Goal: Complete application form

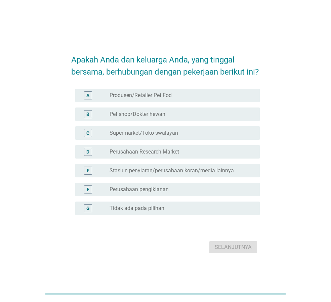
click at [168, 206] on div "G radio_button_unchecked Tidak ada pada pilihan" at bounding box center [165, 208] width 189 height 19
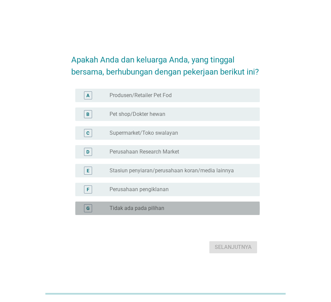
click at [169, 212] on div "radio_button_unchecked Tidak ada pada pilihan" at bounding box center [180, 208] width 140 height 7
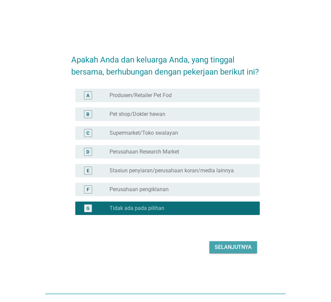
click at [235, 251] on div "Selanjutnya" at bounding box center [233, 247] width 37 height 8
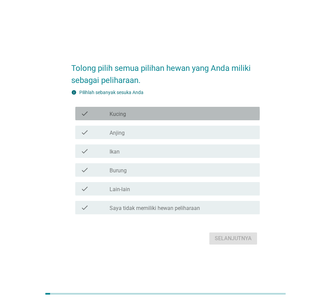
click at [127, 114] on div "check_box_outline_blank Kucing" at bounding box center [182, 114] width 145 height 8
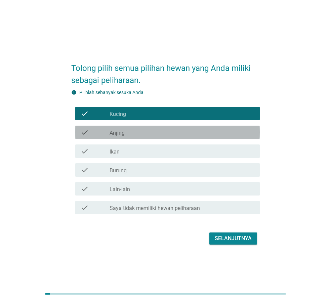
click at [125, 134] on label "Anjing" at bounding box center [117, 133] width 15 height 7
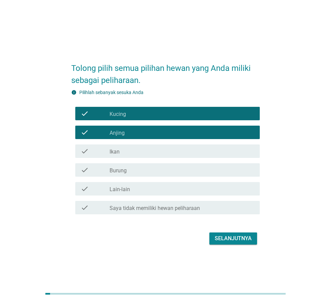
click at [226, 242] on div "Selanjutnya" at bounding box center [233, 239] width 37 height 8
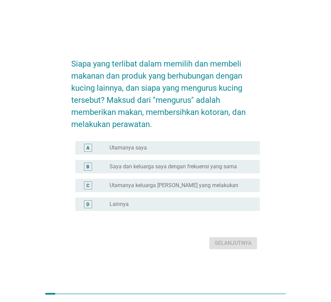
click at [153, 151] on div "radio_button_unchecked Utamanya saya" at bounding box center [180, 148] width 140 height 7
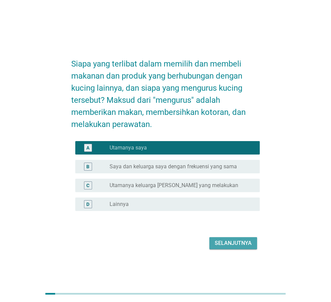
click at [227, 244] on div "Selanjutnya" at bounding box center [233, 243] width 37 height 8
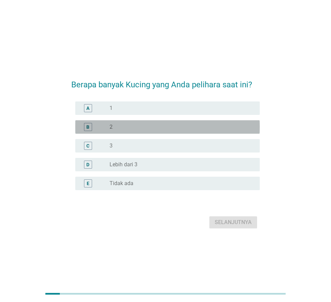
click at [145, 128] on div "radio_button_unchecked 2" at bounding box center [180, 127] width 140 height 7
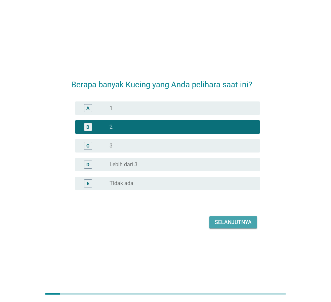
click at [220, 226] on div "Selanjutnya" at bounding box center [233, 223] width 37 height 8
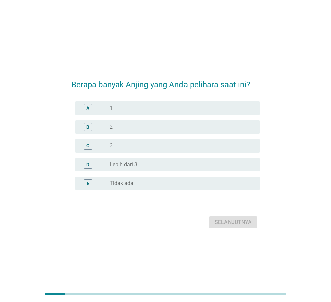
click at [192, 50] on div "Berapa banyak Anjing yang Anda pelihara saat ini? A radio_button_unchecked 1 B …" at bounding box center [165, 151] width 331 height 302
click at [180, 138] on div "C radio_button_unchecked 3" at bounding box center [165, 146] width 189 height 19
click at [177, 146] on div "radio_button_unchecked 3" at bounding box center [180, 146] width 140 height 7
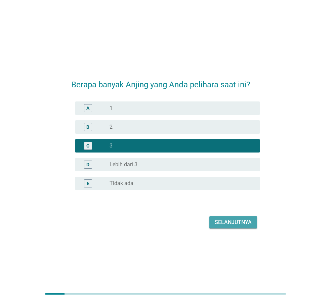
click at [238, 223] on div "Selanjutnya" at bounding box center [233, 223] width 37 height 8
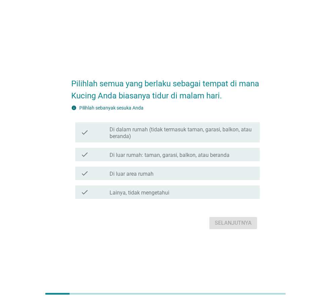
click at [200, 155] on label "Di luar rumah: taman, garasi, balkon, atau beranda" at bounding box center [170, 155] width 120 height 7
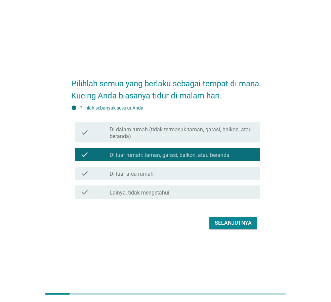
click at [249, 226] on div "Selanjutnya" at bounding box center [233, 223] width 37 height 8
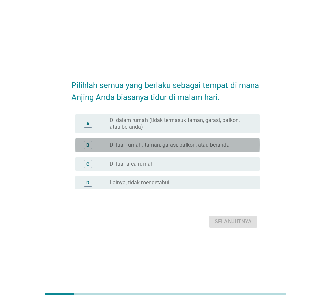
click at [186, 145] on label "Di luar rumah: taman, garasi, balkon, atau beranda" at bounding box center [170, 145] width 120 height 7
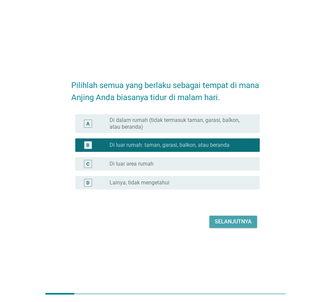
click at [243, 219] on div "Selanjutnya" at bounding box center [233, 222] width 37 height 8
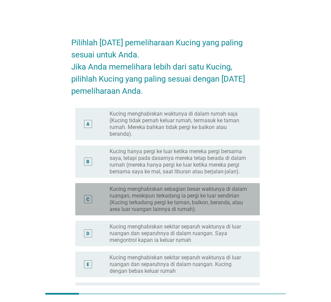
click at [160, 207] on label "Kucing menghabiskan sebagian besar waktunya di dalam ruangan, meskipun terkadan…" at bounding box center [180, 199] width 140 height 27
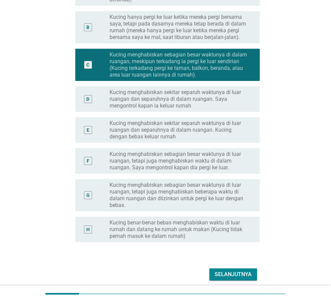
scroll to position [161, 0]
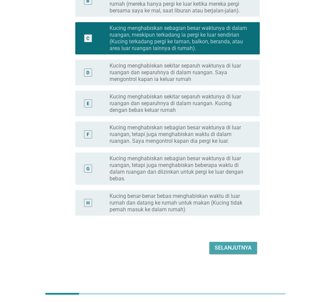
click at [250, 249] on div "Selanjutnya" at bounding box center [233, 248] width 37 height 8
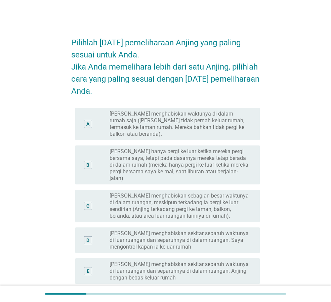
click at [218, 197] on label "[PERSON_NAME] menghabiskan sebagian besar waktunya di dalam ruangan, meskipun t…" at bounding box center [180, 206] width 140 height 27
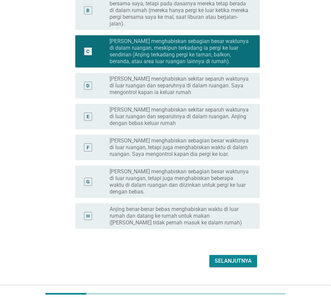
scroll to position [161, 0]
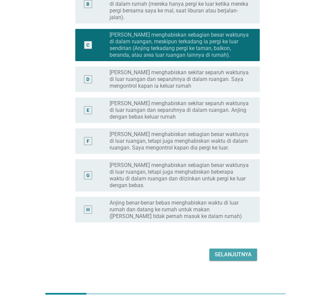
click at [250, 251] on div "Selanjutnya" at bounding box center [233, 255] width 37 height 8
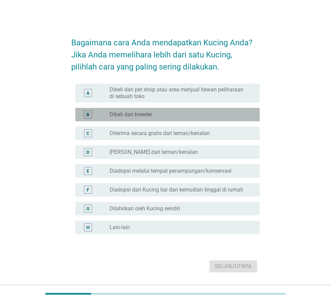
click at [201, 115] on div "radio_button_unchecked Dibeli dari breeder" at bounding box center [180, 114] width 140 height 7
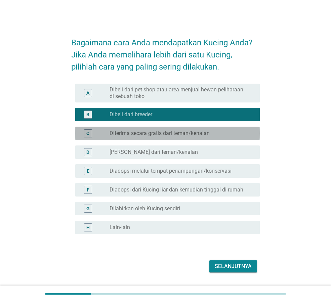
click at [198, 127] on div "C radio_button_unchecked Diterima secara gratis dari teman/kenalan" at bounding box center [167, 133] width 185 height 13
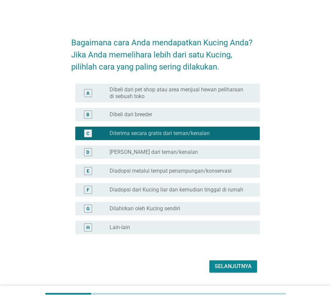
click at [199, 121] on div "B radio_button_unchecked Dibeli dari breeder" at bounding box center [165, 114] width 189 height 19
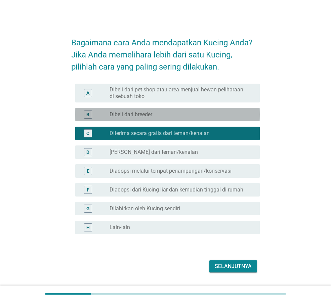
click at [170, 111] on div "radio_button_unchecked Dibeli dari breeder" at bounding box center [182, 115] width 145 height 8
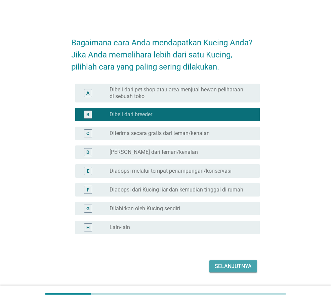
click at [238, 264] on div "Selanjutnya" at bounding box center [233, 267] width 37 height 8
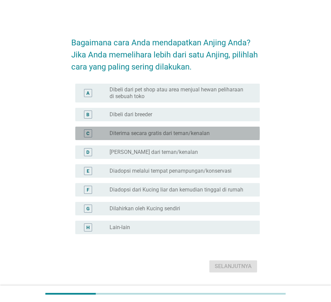
click at [220, 135] on div "radio_button_unchecked Diterima secara gratis dari teman/kenalan" at bounding box center [180, 133] width 140 height 7
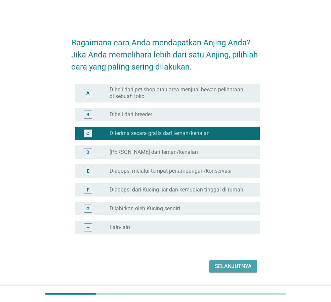
click at [240, 267] on div "Selanjutnya" at bounding box center [233, 267] width 37 height 8
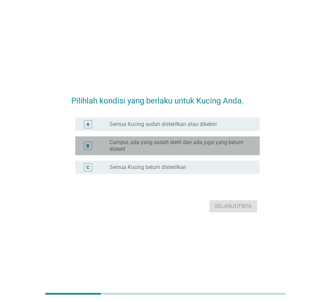
click at [221, 142] on label "Campur, ada yang sudah steril dan ada juga yang belum disteril" at bounding box center [180, 145] width 140 height 13
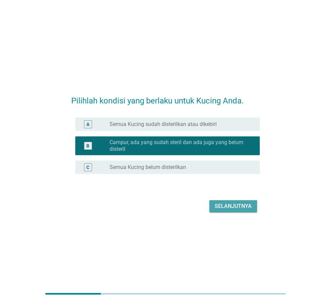
click at [230, 206] on div "Selanjutnya" at bounding box center [233, 206] width 37 height 8
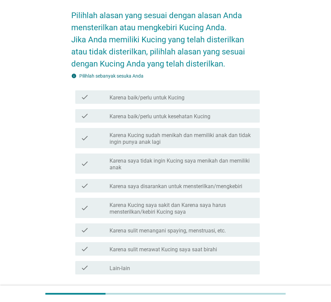
scroll to position [67, 0]
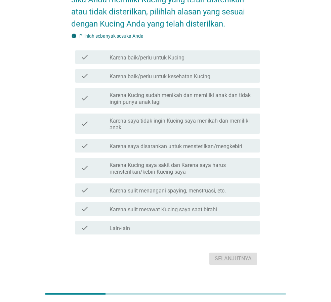
click at [234, 151] on div "check check_box_outline_blank Karena saya disarankan untuk mensterilkan/mengkeb…" at bounding box center [167, 145] width 185 height 13
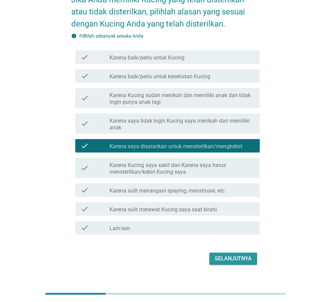
click at [237, 257] on div "Selanjutnya" at bounding box center [233, 259] width 37 height 8
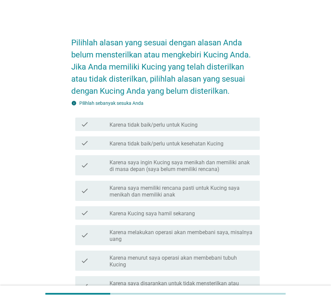
click at [191, 148] on div "check check_box_outline_blank Karena tidak baik/perlu untuk kesehatan Kucing" at bounding box center [167, 143] width 185 height 13
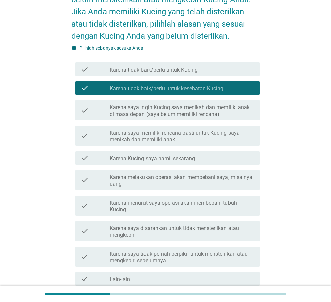
scroll to position [117, 0]
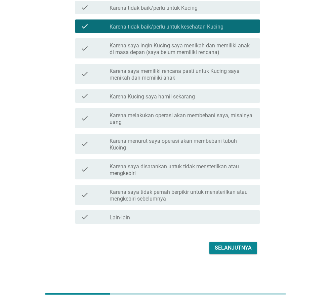
click at [231, 249] on div "Selanjutnya" at bounding box center [233, 248] width 37 height 8
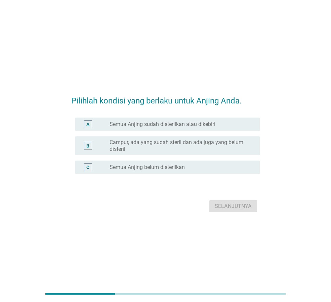
click at [215, 125] on label "Semua Anjing sudah disterilkan atau dikebiri" at bounding box center [163, 124] width 106 height 7
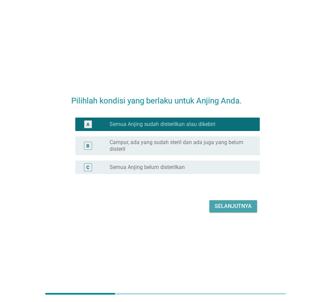
click at [238, 203] on div "Selanjutnya" at bounding box center [233, 206] width 37 height 8
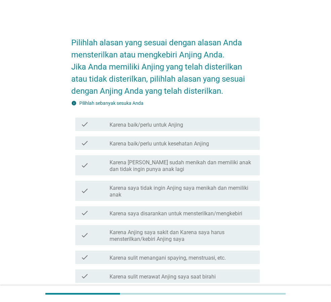
click at [230, 230] on label "Karena Anjing saya sakit dan Karena saya harus mensterilkan/kebiri Anjing saya" at bounding box center [182, 235] width 145 height 13
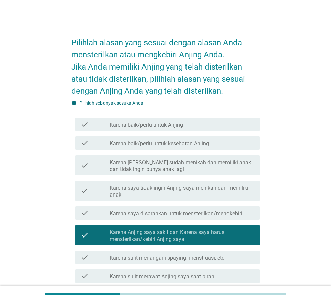
scroll to position [78, 0]
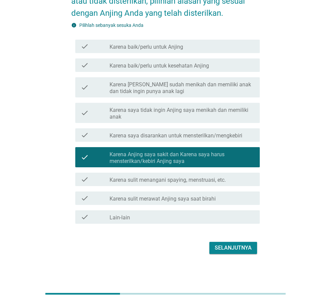
click at [244, 245] on div "Selanjutnya" at bounding box center [233, 248] width 37 height 8
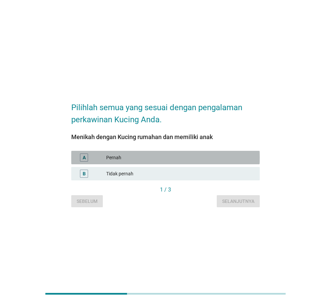
click at [213, 152] on div "A Pernah" at bounding box center [165, 157] width 189 height 13
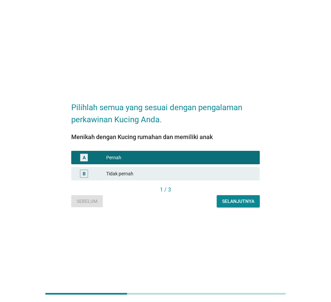
click at [234, 201] on div "Selanjutnya" at bounding box center [238, 201] width 32 height 7
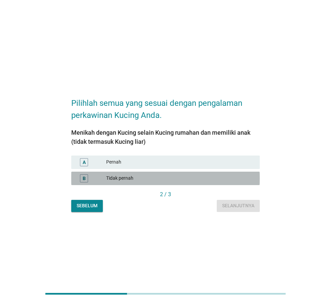
click at [202, 175] on div "Tidak pernah" at bounding box center [180, 178] width 148 height 8
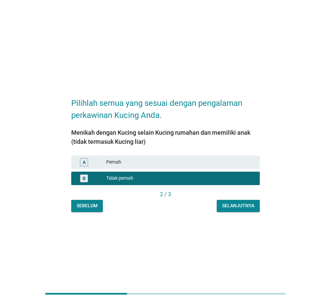
click at [228, 208] on div "Selanjutnya" at bounding box center [238, 205] width 32 height 7
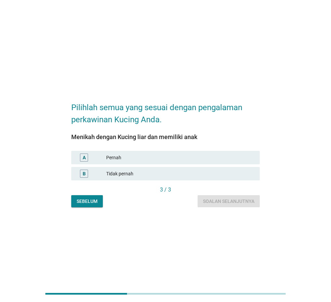
click at [215, 176] on div "Tidak pernah" at bounding box center [180, 174] width 148 height 8
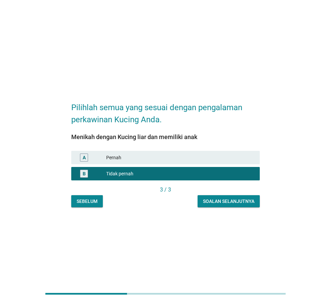
click at [229, 198] on div "Soalan selanjutnya" at bounding box center [228, 201] width 51 height 7
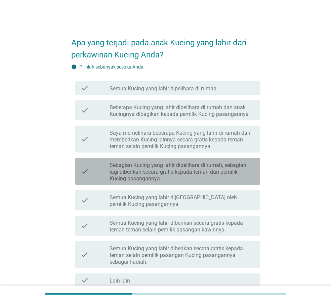
click at [228, 172] on label "Sebagian Kucing yang lahir dipelihara di rumah, sebagian lagi diberikan secara …" at bounding box center [182, 172] width 145 height 20
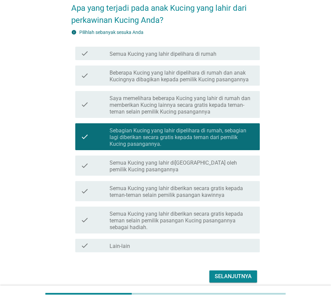
scroll to position [63, 0]
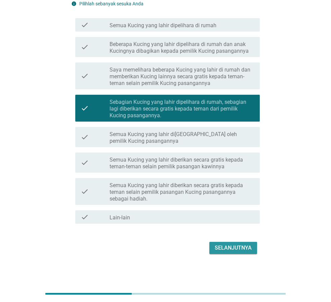
click at [246, 246] on div "Selanjutnya" at bounding box center [233, 248] width 37 height 8
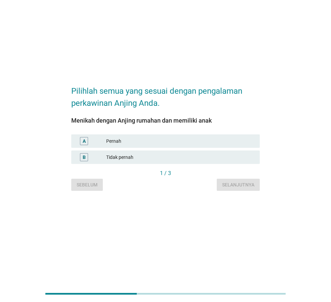
scroll to position [0, 0]
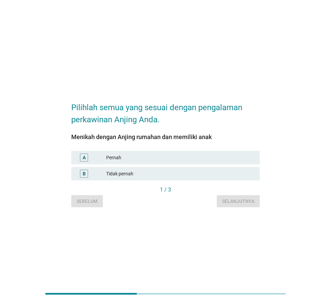
click at [169, 176] on div "Tidak pernah" at bounding box center [180, 174] width 148 height 8
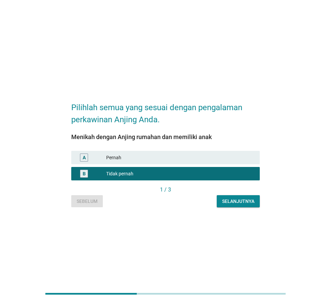
click at [229, 204] on div "Selanjutnya" at bounding box center [238, 201] width 32 height 7
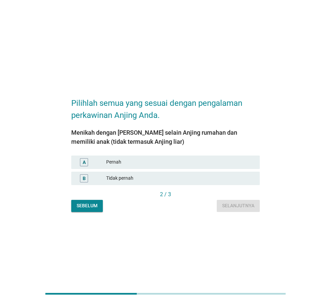
click at [218, 177] on div "Tidak pernah" at bounding box center [180, 178] width 148 height 8
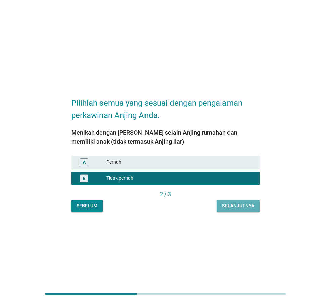
click at [243, 207] on div "Selanjutnya" at bounding box center [238, 205] width 32 height 7
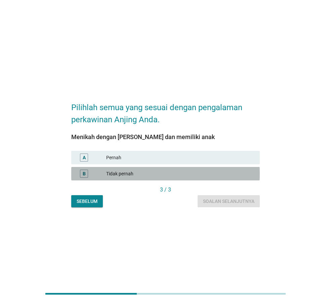
click at [220, 179] on div "B Tidak pernah" at bounding box center [165, 173] width 189 height 13
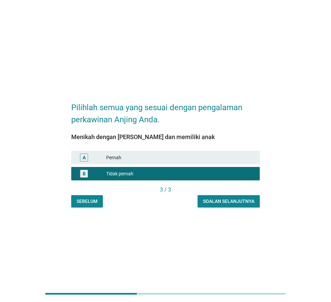
click at [237, 203] on div "Soalan selanjutnya" at bounding box center [228, 201] width 51 height 7
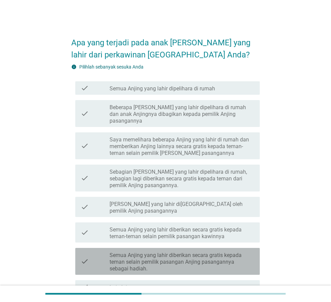
click at [223, 254] on label "Semua Anjing yang lahir diberikan secara gratis kepada teman selain pemilik pas…" at bounding box center [182, 262] width 145 height 20
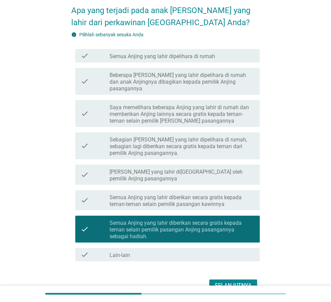
scroll to position [63, 0]
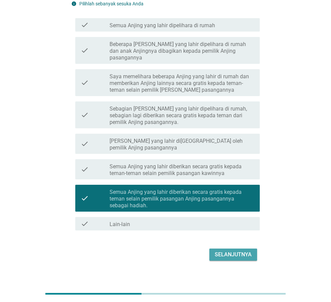
click at [231, 251] on div "Selanjutnya" at bounding box center [233, 255] width 37 height 8
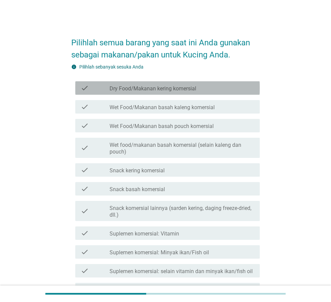
click at [226, 90] on div "check_box_outline_blank Dry Food/Makanan kering komersial" at bounding box center [182, 88] width 145 height 8
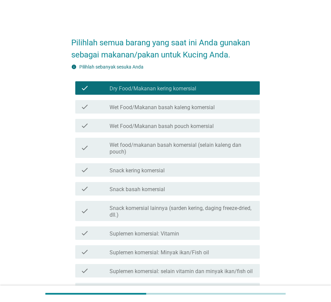
click at [226, 110] on div "check_box_outline_blank Wet Food/Makanan basah kaleng komersial" at bounding box center [182, 107] width 145 height 8
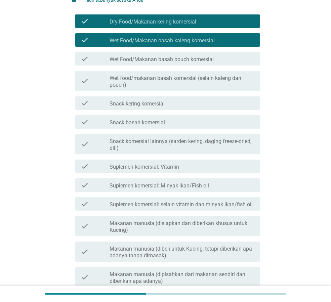
scroll to position [67, 0]
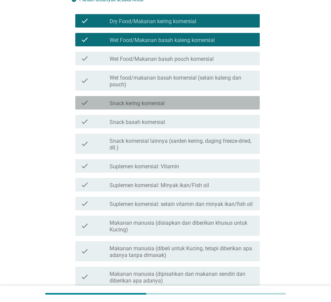
click at [177, 104] on div "check_box_outline_blank Snack kering komersial" at bounding box center [182, 103] width 145 height 8
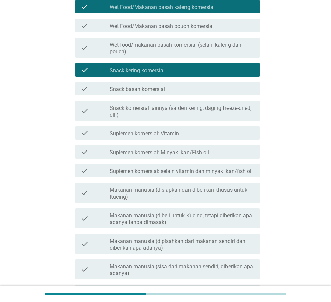
scroll to position [168, 0]
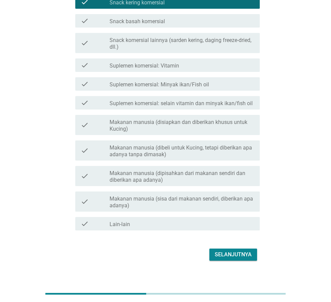
click at [226, 254] on div "Selanjutnya" at bounding box center [233, 255] width 37 height 8
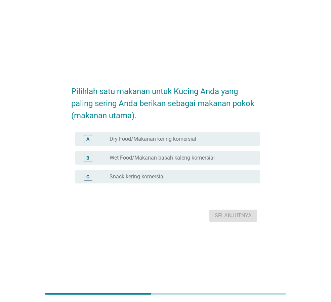
click at [204, 142] on div "radio_button_unchecked Dry Food/Makanan kering komersial" at bounding box center [180, 139] width 140 height 7
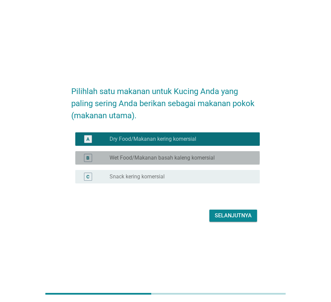
click at [206, 160] on label "Wet Food/Makanan basah kaleng komersial" at bounding box center [162, 158] width 105 height 7
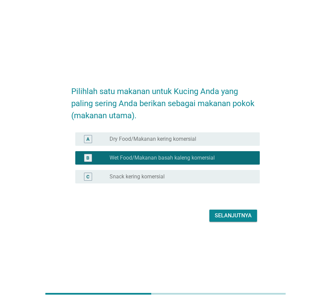
click at [213, 139] on div "radio_button_unchecked Dry Food/Makanan kering komersial" at bounding box center [180, 139] width 140 height 7
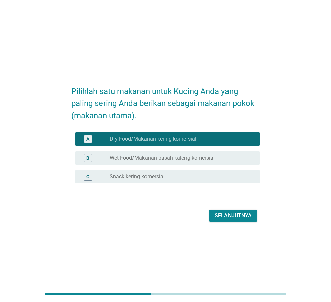
click at [237, 211] on button "Selanjutnya" at bounding box center [233, 216] width 48 height 12
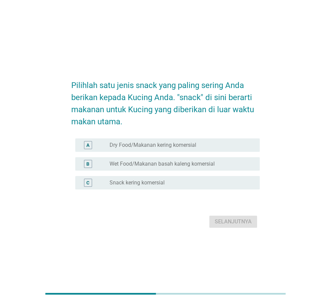
click at [178, 141] on div "radio_button_unchecked Dry Food/Makanan kering komersial" at bounding box center [182, 145] width 145 height 8
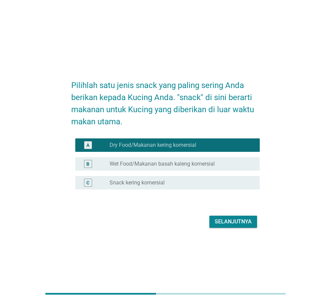
click at [233, 235] on div "Pilihlah satu jenis snack yang paling sering Anda berikan kepada Kucing Anda. "…" at bounding box center [165, 151] width 199 height 168
click at [207, 181] on div "radio_button_unchecked Snack kering komersial" at bounding box center [180, 183] width 140 height 7
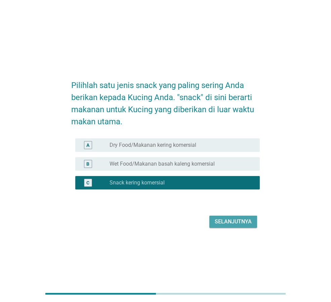
click at [226, 221] on div "Selanjutnya" at bounding box center [233, 222] width 37 height 8
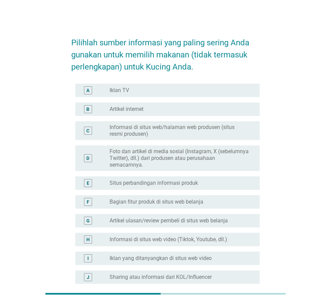
click at [182, 131] on label "Informasi di situs web/halaman web produsen (situs resmi produsen)" at bounding box center [180, 130] width 140 height 13
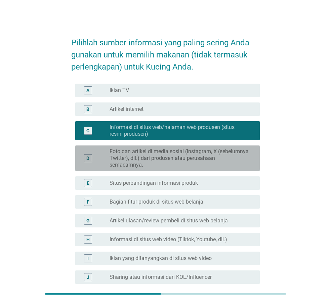
click at [191, 156] on label "Foto dan artikel di media sosial (Instagram, X (sebelumnya Twitter), dll.) dari…" at bounding box center [180, 158] width 140 height 20
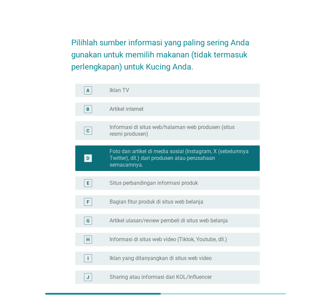
click at [199, 136] on label "Informasi di situs web/halaman web produsen (situs resmi produsen)" at bounding box center [180, 130] width 140 height 13
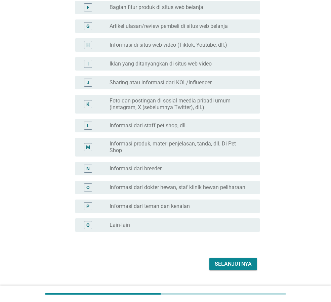
scroll to position [211, 0]
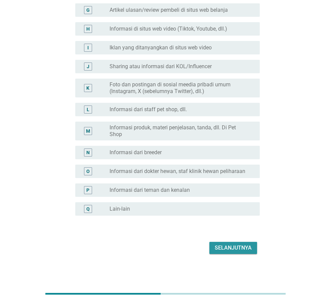
click at [244, 249] on div "Selanjutnya" at bounding box center [233, 248] width 37 height 8
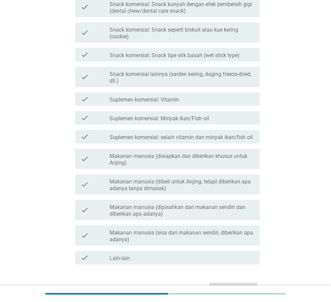
scroll to position [0, 0]
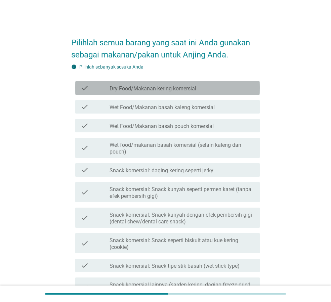
click at [163, 90] on label "Dry Food/Makanan kering komersial" at bounding box center [153, 88] width 87 height 7
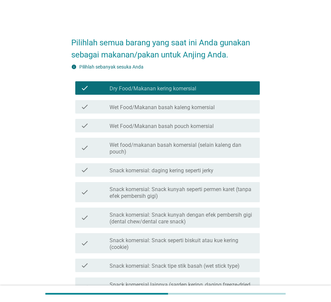
click at [166, 108] on label "Wet Food/Makanan basah kaleng komersial" at bounding box center [162, 107] width 105 height 7
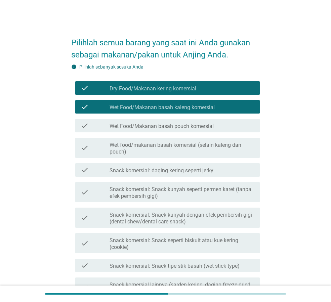
click at [193, 171] on label "Snack komersial: daging kering seperti jerky" at bounding box center [162, 170] width 104 height 7
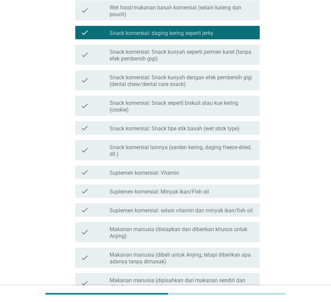
scroll to position [235, 0]
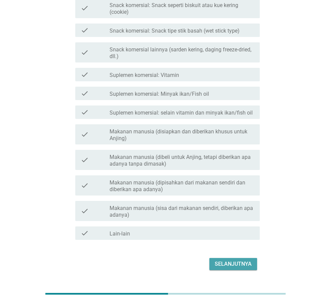
click at [241, 264] on div "Selanjutnya" at bounding box center [233, 264] width 37 height 8
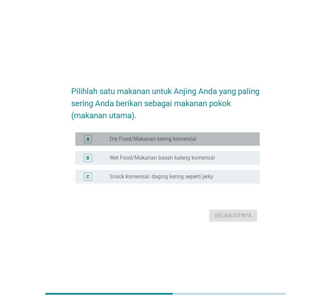
click at [177, 139] on label "Dry Food/Makanan kering komersial" at bounding box center [153, 139] width 87 height 7
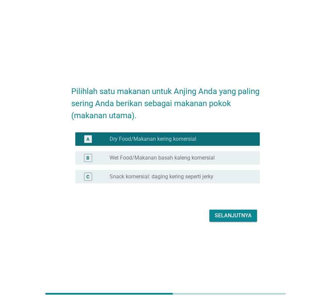
click at [240, 222] on div "Selanjutnya" at bounding box center [165, 216] width 189 height 16
click at [239, 216] on div "Selanjutnya" at bounding box center [233, 216] width 37 height 8
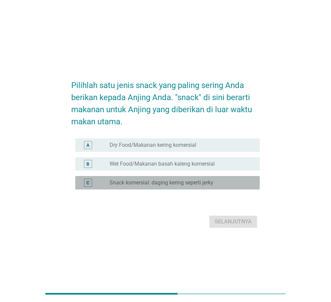
click at [182, 180] on label "Snack komersial: daging kering seperti jerky" at bounding box center [162, 183] width 104 height 7
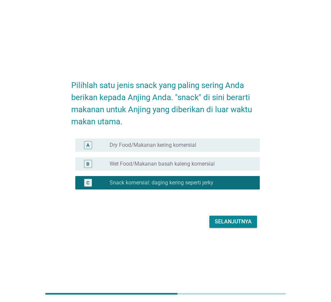
click at [230, 221] on div "Selanjutnya" at bounding box center [233, 222] width 37 height 8
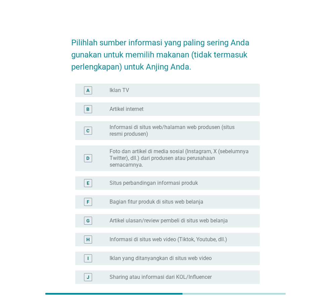
click at [210, 128] on label "Informasi di situs web/halaman web produsen (situs resmi produsen)" at bounding box center [180, 130] width 140 height 13
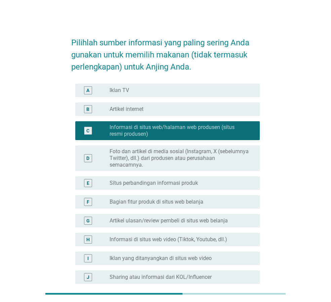
click at [202, 156] on label "Foto dan artikel di media sosial (Instagram, X (sebelumnya Twitter), dll.) dari…" at bounding box center [180, 158] width 140 height 20
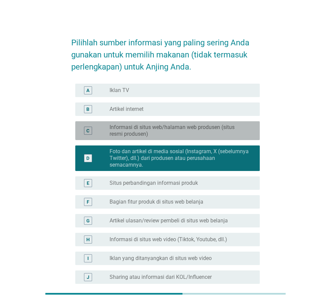
click at [213, 131] on label "Informasi di situs web/halaman web produsen (situs resmi produsen)" at bounding box center [180, 130] width 140 height 13
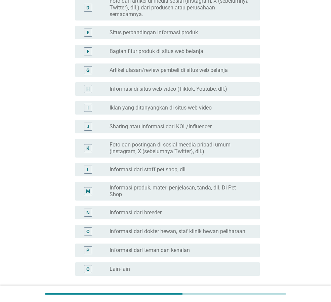
scroll to position [211, 0]
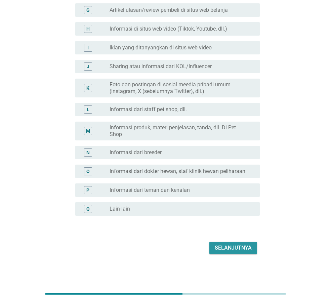
click at [234, 248] on div "Selanjutnya" at bounding box center [233, 248] width 37 height 8
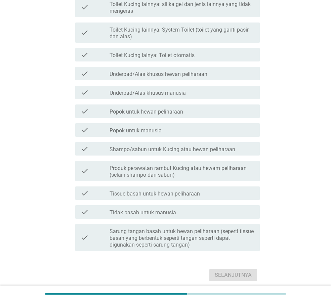
scroll to position [0, 0]
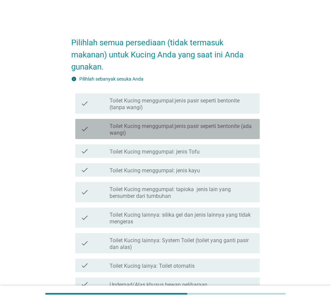
click at [229, 131] on label "Toilet Kucing menggumpal:jenis pasir seperti bentonite (ada wangi)" at bounding box center [182, 129] width 145 height 13
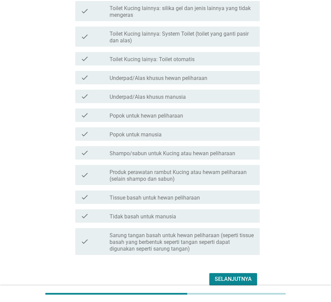
scroll to position [238, 0]
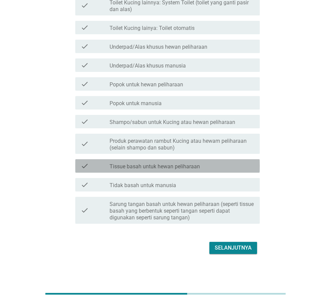
click at [177, 166] on label "Tissue basah untuk hewan peliharaan" at bounding box center [155, 166] width 90 height 7
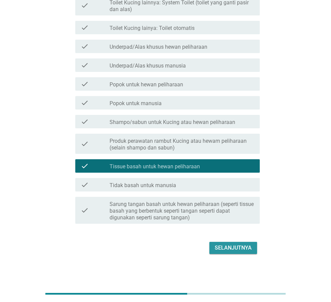
click at [231, 247] on div "Selanjutnya" at bounding box center [233, 248] width 37 height 8
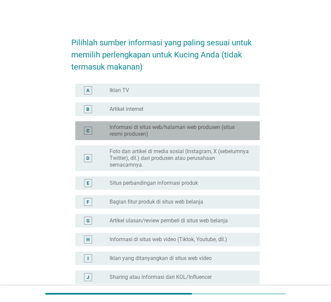
click at [198, 127] on label "Informasi di situs web/halaman web produsen (situs resmi produsen)" at bounding box center [180, 130] width 140 height 13
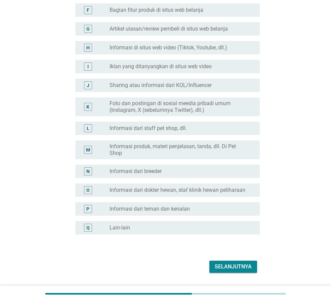
scroll to position [211, 0]
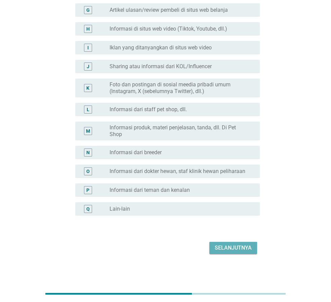
click at [239, 245] on div "Selanjutnya" at bounding box center [233, 248] width 37 height 8
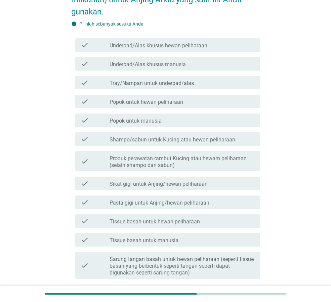
scroll to position [67, 0]
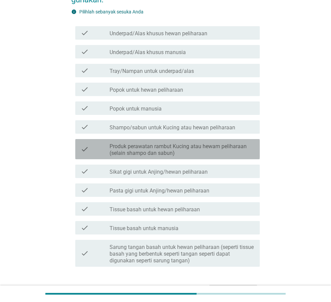
click at [231, 148] on label "Produk perawatan rambut Kucing atau hewam peliharaan (selain shampo dan sabun)" at bounding box center [182, 149] width 145 height 13
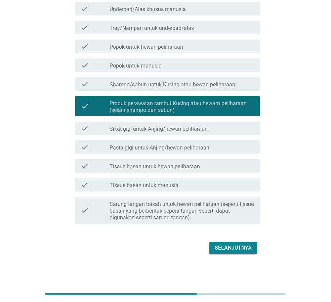
scroll to position [9, 0]
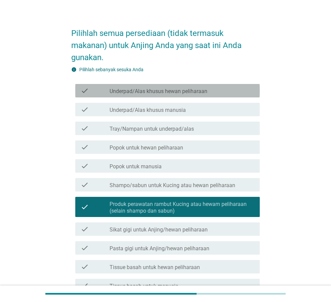
click at [230, 94] on div "check_box_outline_blank Underpad/Alas khusus hewan peliharaan" at bounding box center [182, 91] width 145 height 8
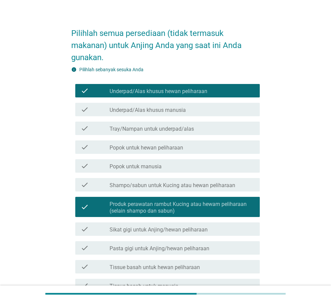
click at [229, 94] on div "check_box_outline_blank Underpad/Alas khusus hewan peliharaan" at bounding box center [182, 91] width 145 height 8
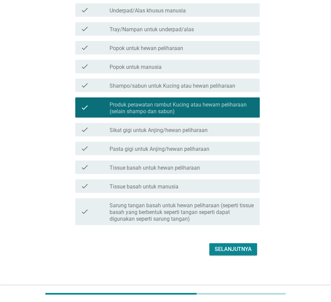
scroll to position [110, 0]
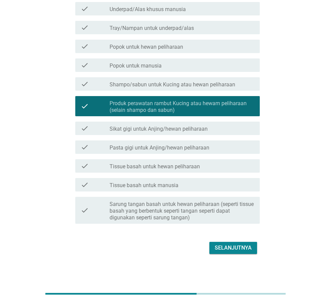
click at [205, 171] on div "check check_box_outline_blank Tissue basah untuk hewan peliharaan" at bounding box center [167, 165] width 185 height 13
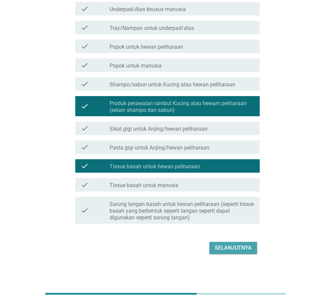
click at [234, 243] on button "Selanjutnya" at bounding box center [233, 248] width 48 height 12
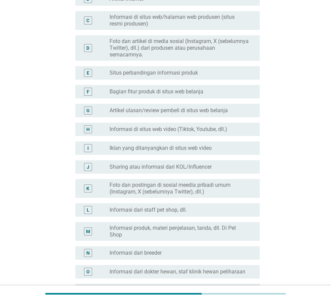
scroll to position [0, 0]
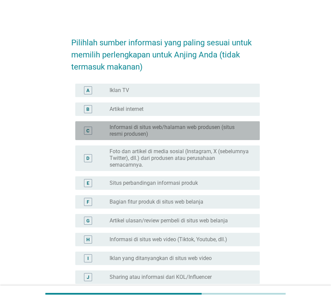
click at [184, 129] on label "Informasi di situs web/halaman web produsen (situs resmi produsen)" at bounding box center [180, 130] width 140 height 13
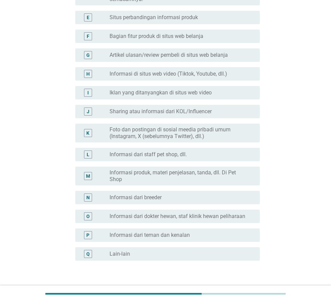
scroll to position [211, 0]
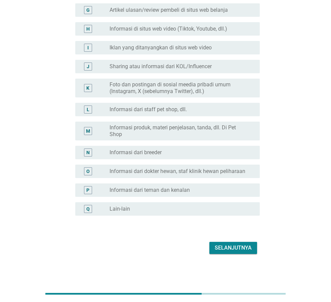
click at [222, 250] on div "Selanjutnya" at bounding box center [233, 248] width 37 height 8
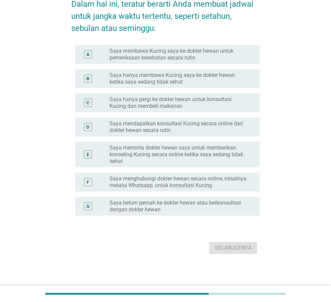
scroll to position [0, 0]
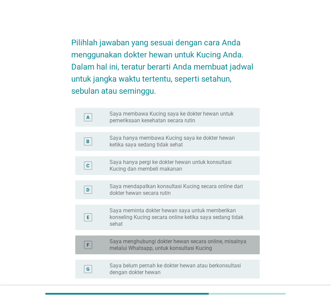
click at [236, 245] on label "Saya menghubungi dokter hewan secara online, misalnya melalui Whatsapp, untuk k…" at bounding box center [180, 244] width 140 height 13
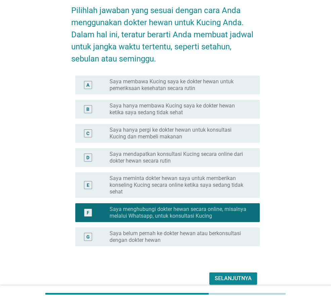
scroll to position [63, 0]
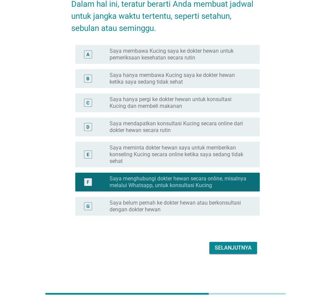
click at [229, 73] on label "Saya hanya membawa Kucing saya ke dokter hewan ketika saya sedang tidak sehat" at bounding box center [180, 78] width 140 height 13
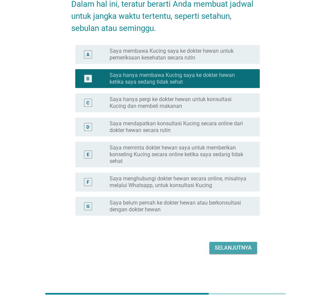
click at [236, 249] on div "Selanjutnya" at bounding box center [233, 248] width 37 height 8
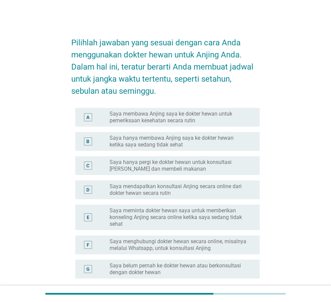
click at [234, 145] on label "Saya hanya membawa Anjing saya ke dokter hewan ketika saya sedang tidak sehat" at bounding box center [180, 141] width 140 height 13
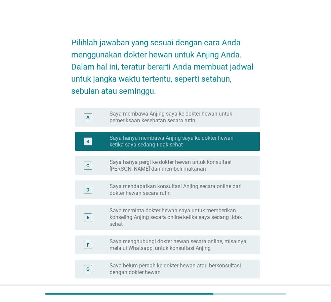
scroll to position [63, 0]
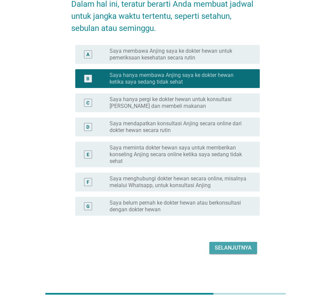
click at [246, 249] on div "Selanjutnya" at bounding box center [233, 248] width 37 height 8
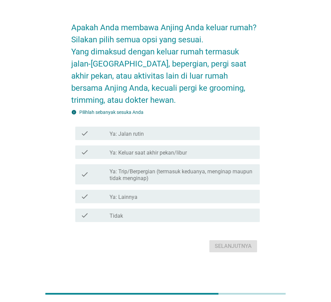
scroll to position [0, 0]
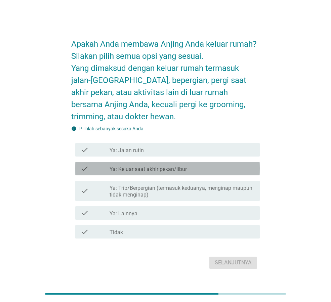
click at [246, 170] on div "check_box_outline_blank Ya: Keluar saat akhir pekan/libur" at bounding box center [182, 169] width 145 height 8
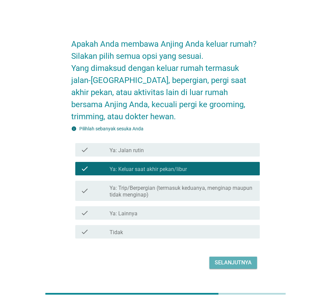
click at [241, 266] on div "Selanjutnya" at bounding box center [233, 263] width 37 height 8
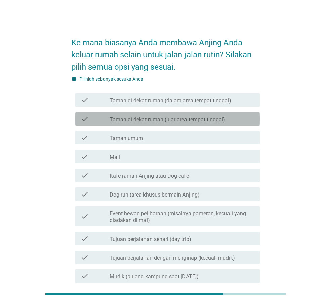
click at [237, 118] on div "check_box_outline_blank Taman di dekat rumah (luar area tempat tinggal)" at bounding box center [182, 119] width 145 height 8
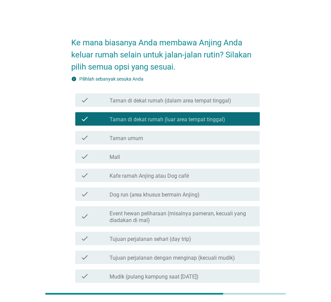
click at [221, 140] on div "check_box_outline_blank Taman umum" at bounding box center [182, 138] width 145 height 8
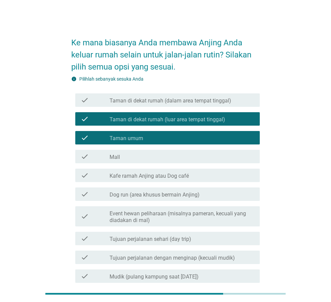
click at [213, 197] on div "check_box_outline_blank Dog run (area khusus bermain Anjing)" at bounding box center [182, 194] width 145 height 8
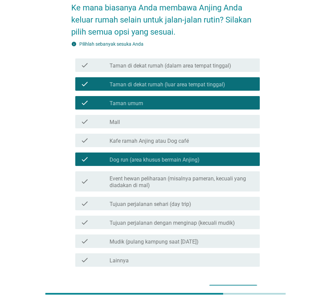
scroll to position [78, 0]
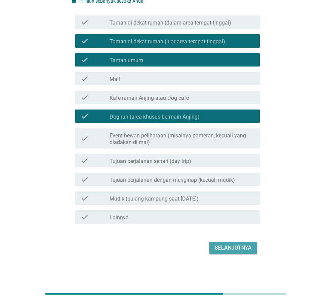
click at [231, 246] on div "Selanjutnya" at bounding box center [233, 248] width 37 height 8
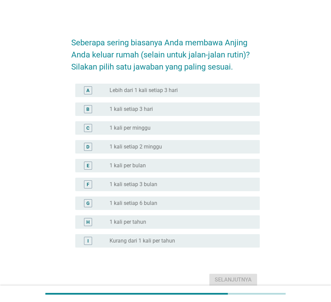
click at [190, 131] on div "radio_button_unchecked 1 kali per minggu" at bounding box center [180, 128] width 140 height 7
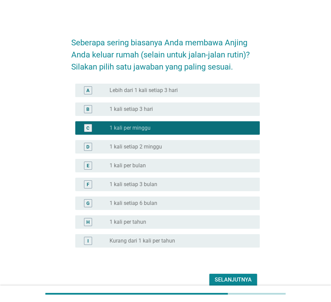
scroll to position [32, 0]
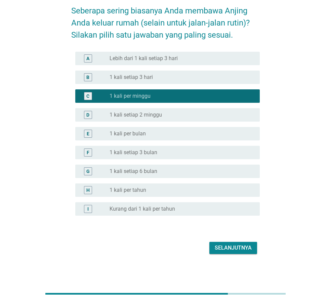
click at [215, 249] on div "Selanjutnya" at bounding box center [233, 248] width 37 height 8
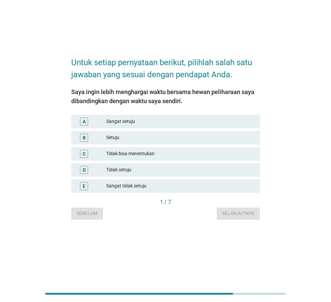
scroll to position [0, 0]
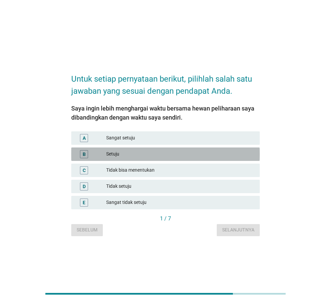
click at [165, 152] on div "Setuju" at bounding box center [180, 154] width 148 height 8
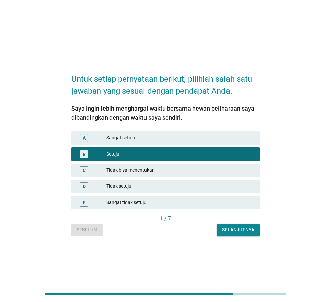
click at [237, 231] on div "Selanjutnya" at bounding box center [238, 230] width 32 height 7
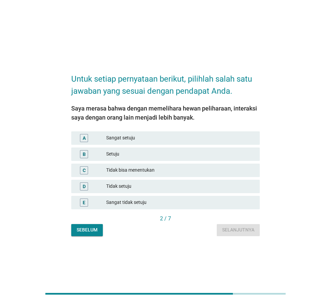
click at [218, 154] on div "Setuju" at bounding box center [180, 154] width 148 height 8
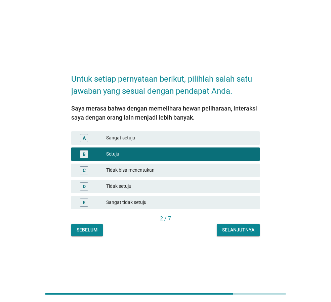
click at [234, 233] on div "Selanjutnya" at bounding box center [238, 230] width 32 height 7
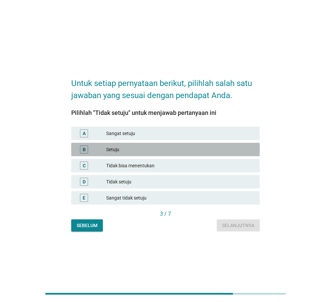
click at [203, 151] on div "Setuju" at bounding box center [180, 150] width 148 height 8
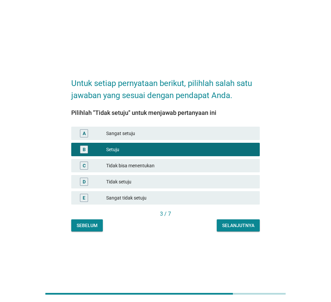
click at [200, 180] on div "Tidak setuju" at bounding box center [180, 182] width 148 height 8
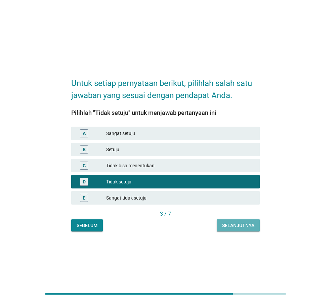
drag, startPoint x: 244, startPoint y: 228, endPoint x: 248, endPoint y: 228, distance: 4.1
click at [244, 227] on div "Selanjutnya" at bounding box center [238, 225] width 32 height 7
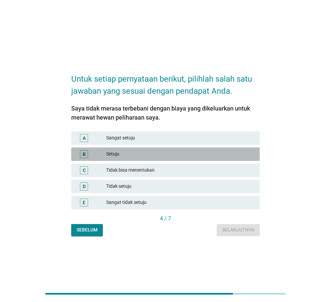
click at [197, 152] on div "Setuju" at bounding box center [180, 154] width 148 height 8
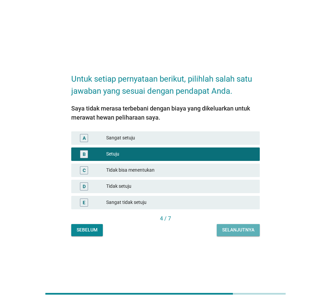
click at [242, 232] on div "Selanjutnya" at bounding box center [238, 230] width 32 height 7
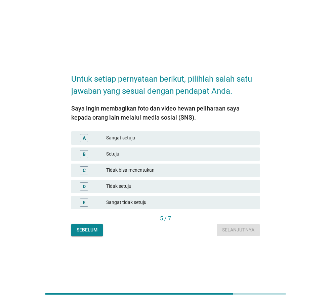
click at [209, 153] on div "Setuju" at bounding box center [180, 154] width 148 height 8
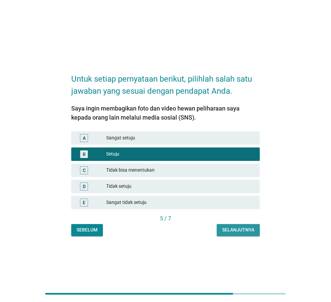
click at [243, 232] on div "Selanjutnya" at bounding box center [238, 230] width 32 height 7
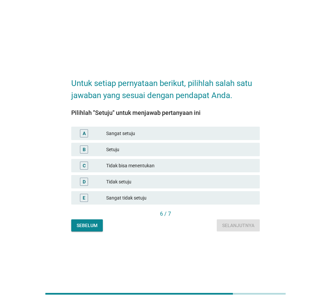
click at [217, 147] on div "Setuju" at bounding box center [180, 150] width 148 height 8
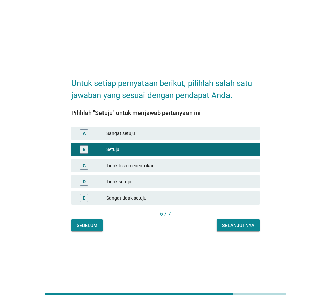
click at [236, 226] on div "Selanjutnya" at bounding box center [238, 225] width 32 height 7
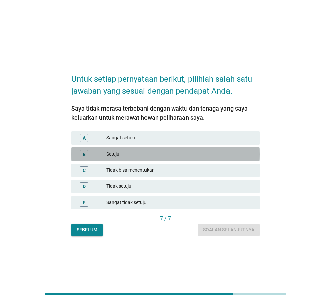
click at [220, 152] on div "Setuju" at bounding box center [180, 154] width 148 height 8
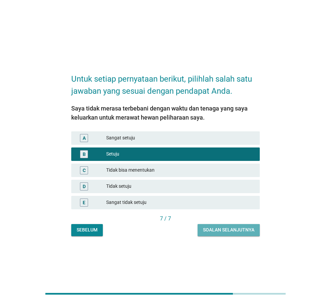
click at [247, 229] on div "Soalan selanjutnya" at bounding box center [228, 230] width 51 height 7
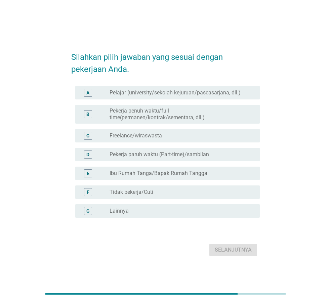
click at [217, 117] on label "Pekerja penuh waktu/full time(permanen/kontrak/sementara, dll.)" at bounding box center [180, 114] width 140 height 13
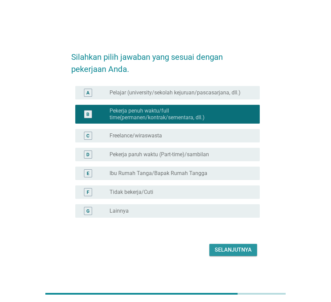
click at [241, 248] on div "Selanjutnya" at bounding box center [233, 250] width 37 height 8
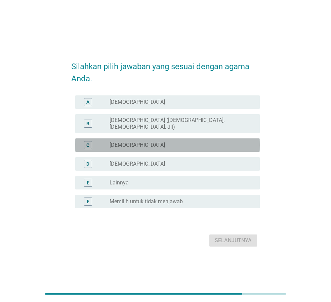
click at [185, 143] on div "radio_button_unchecked [DEMOGRAPHIC_DATA]" at bounding box center [180, 145] width 140 height 7
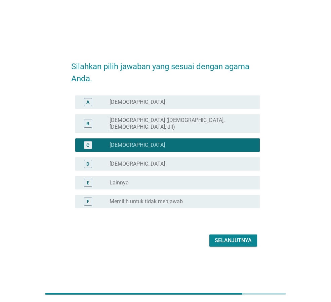
click at [173, 124] on label "[DEMOGRAPHIC_DATA] ([DEMOGRAPHIC_DATA], [DEMOGRAPHIC_DATA], dll)" at bounding box center [180, 123] width 140 height 13
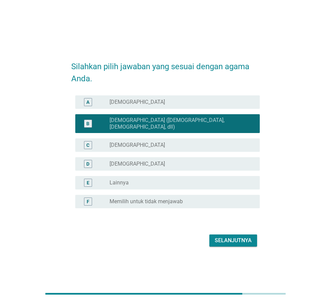
click at [193, 146] on div "radio_button_unchecked [DEMOGRAPHIC_DATA]" at bounding box center [182, 145] width 145 height 8
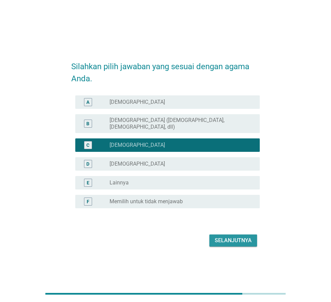
click at [241, 237] on div "Selanjutnya" at bounding box center [233, 241] width 37 height 8
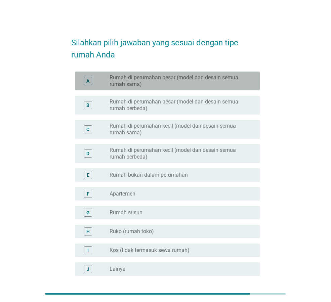
click at [194, 87] on label "Rumah di perumahan besar (model dan desain semua rumah sama)" at bounding box center [180, 80] width 140 height 13
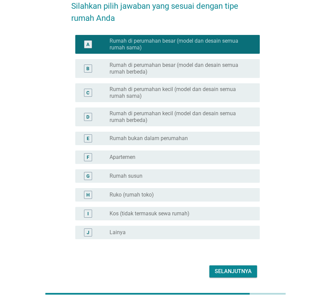
scroll to position [60, 0]
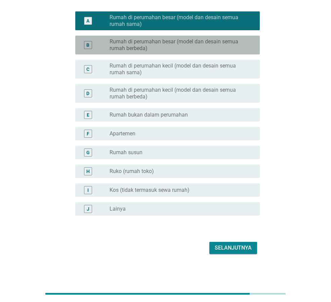
click at [190, 38] on label "Rumah di perumahan besar (model dan desain semua rumah berbeda)" at bounding box center [180, 44] width 140 height 13
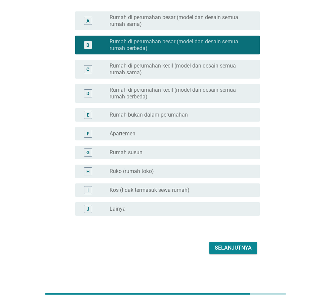
click at [247, 252] on button "Selanjutnya" at bounding box center [233, 248] width 48 height 12
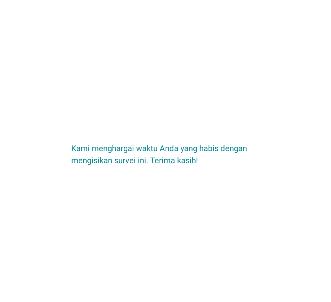
scroll to position [0, 0]
